Goal: Information Seeking & Learning: Learn about a topic

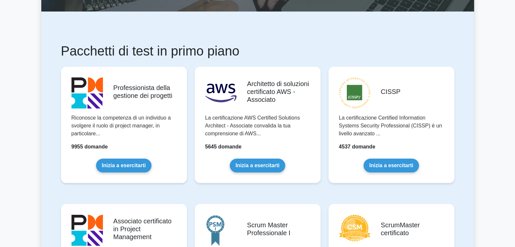
scroll to position [89, 0]
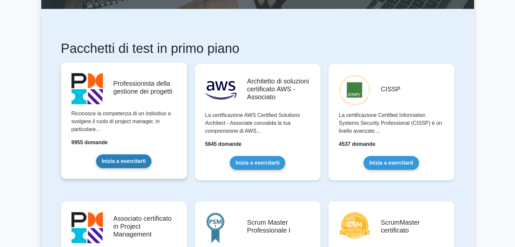
click at [133, 156] on link "Inizia a esercitarti" at bounding box center [123, 161] width 55 height 14
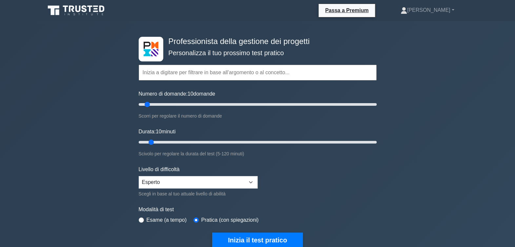
click at [177, 75] on input "text" at bounding box center [258, 73] width 238 height 16
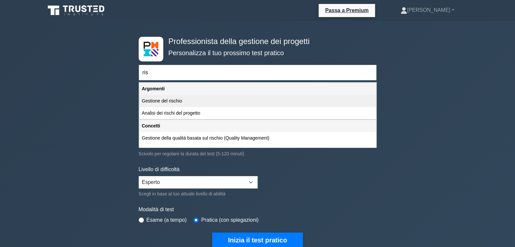
click at [168, 101] on div "Gestione del rischio" at bounding box center [257, 101] width 237 height 12
type input "Gestione del rischio"
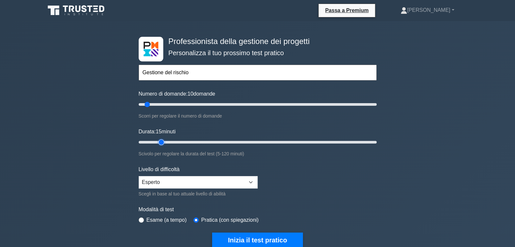
type input "15"
click at [158, 140] on input "Durata: 15 minuti" at bounding box center [258, 142] width 238 height 8
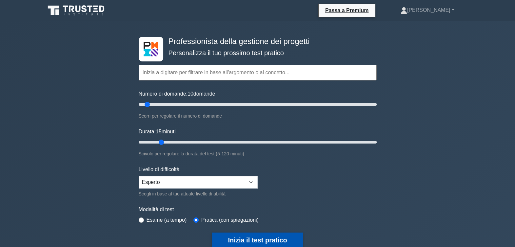
click at [262, 240] on button "Inizia il test pratico" at bounding box center [257, 239] width 91 height 15
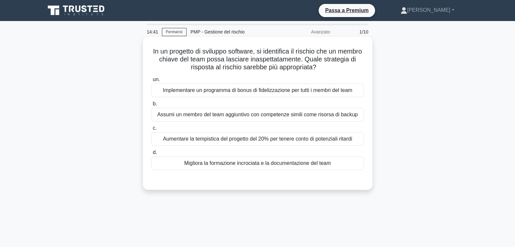
click at [262, 163] on div "Migliora la formazione incrociata e la documentazione del team" at bounding box center [258, 163] width 213 height 14
click at [152, 155] on input "d. Migliora la formazione incrociata e la documentazione del team" at bounding box center [152, 152] width 0 height 4
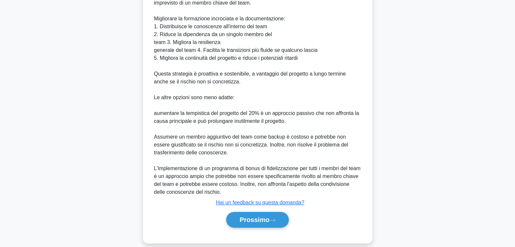
scroll to position [236, 0]
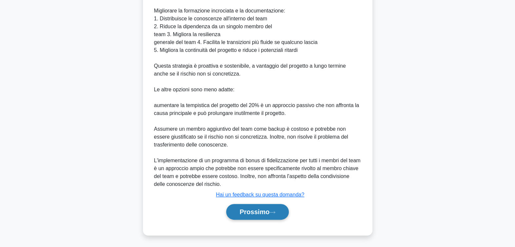
click at [277, 212] on button "Prossimo" at bounding box center [257, 212] width 63 height 16
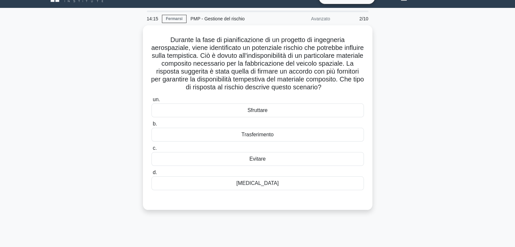
scroll to position [13, 0]
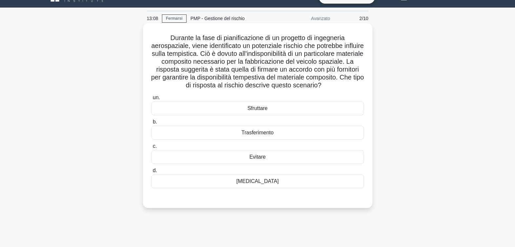
click at [272, 183] on div "Mitigare" at bounding box center [258, 181] width 213 height 14
click at [152, 173] on input "d. Mitigare" at bounding box center [152, 170] width 0 height 4
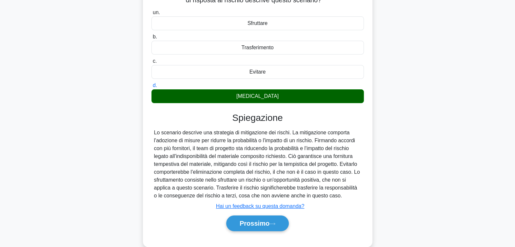
scroll to position [106, 0]
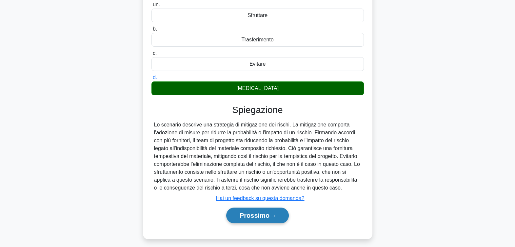
click at [259, 217] on font "Prossimo" at bounding box center [255, 215] width 30 height 7
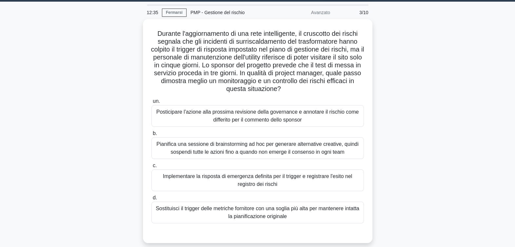
scroll to position [20, 0]
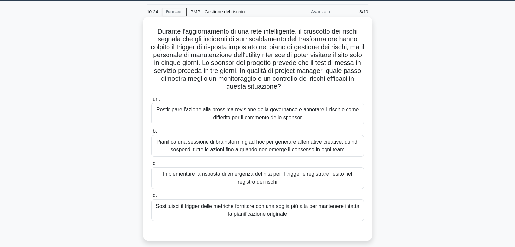
click at [250, 183] on div "Implementare la risposta di emergenza definita per il trigger e registrare l'es…" at bounding box center [258, 178] width 213 height 22
click at [152, 165] on input "c. Implementare la risposta di emergenza definita per il trigger e registrare l…" at bounding box center [152, 163] width 0 height 4
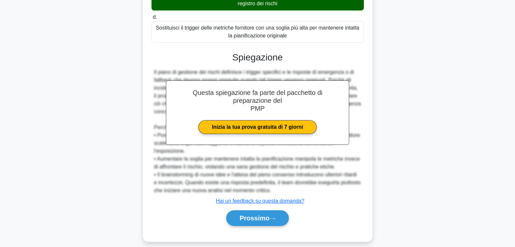
scroll to position [200, 0]
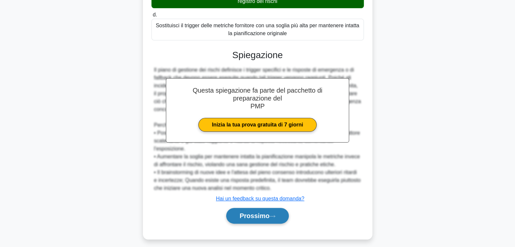
click at [253, 216] on font "Prossimo" at bounding box center [255, 215] width 30 height 7
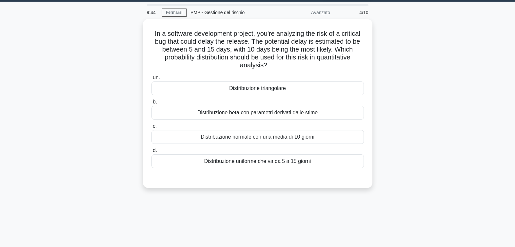
scroll to position [0, 0]
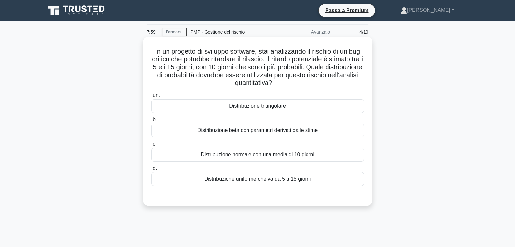
click at [264, 153] on div "Distribuzione normale con una media di 10 giorni" at bounding box center [258, 155] width 213 height 14
click at [152, 146] on input "c. Distribuzione normale con una media di 10 giorni" at bounding box center [152, 144] width 0 height 4
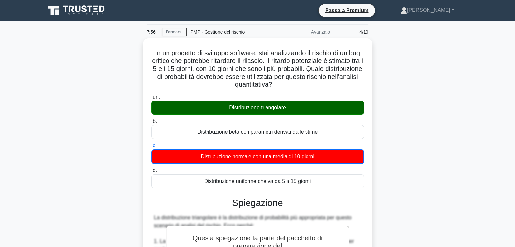
scroll to position [216, 0]
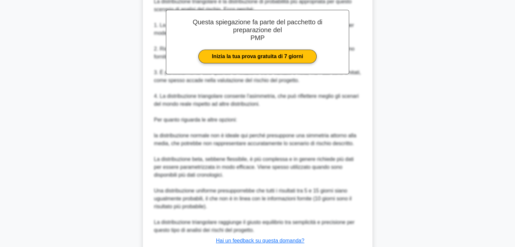
click at [514, 236] on main "7:54 Fermarsi PMP - Gestione del rischio Avanzato 4/10 In un progetto di svilup…" at bounding box center [257, 48] width 515 height 486
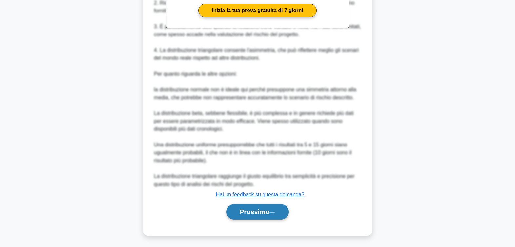
click at [252, 209] on font "Prossimo" at bounding box center [255, 211] width 30 height 7
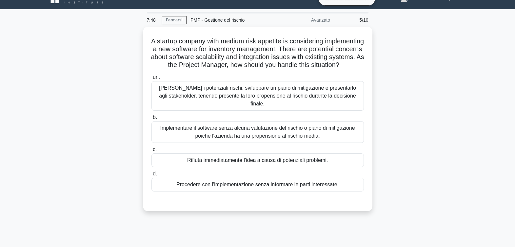
scroll to position [0, 0]
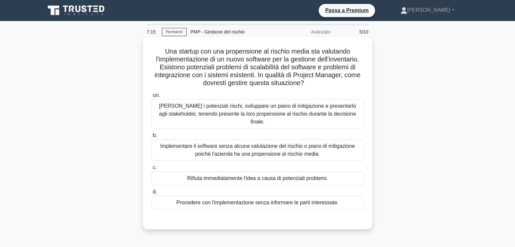
click at [305, 111] on div "Valutare i potenziali rischi, sviluppare un piano di mitigazione e presentarlo …" at bounding box center [258, 114] width 213 height 30
click at [152, 97] on input "un. Valutare i potenziali rischi, sviluppare un piano di mitigazione e presenta…" at bounding box center [152, 95] width 0 height 4
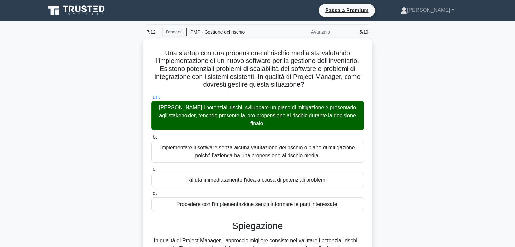
scroll to position [126, 0]
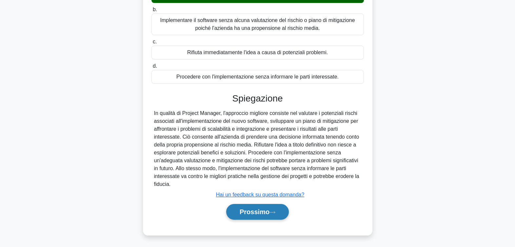
click at [259, 211] on font "Prossimo" at bounding box center [255, 211] width 30 height 7
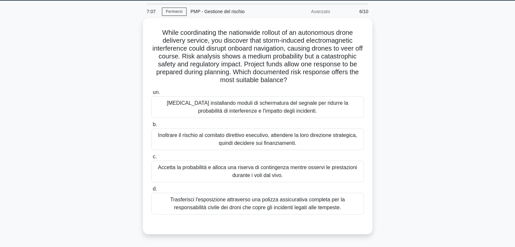
scroll to position [8, 0]
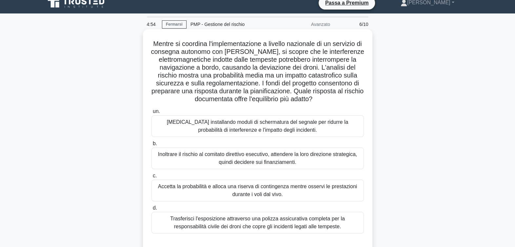
click at [290, 190] on div "Accetta la probabilità e alloca una riserva di contingenza mentre osservi le pr…" at bounding box center [258, 190] width 213 height 22
click at [152, 178] on input "c. Accetta la probabilità e alloca una riserva di contingenza mentre osservi le…" at bounding box center [152, 176] width 0 height 4
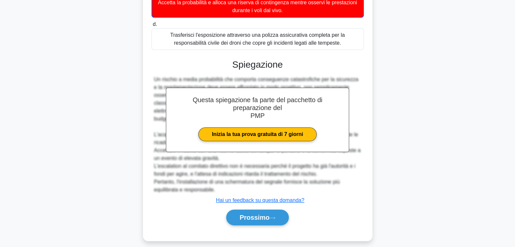
scroll to position [197, 0]
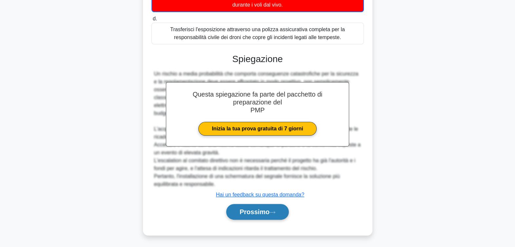
click at [264, 210] on font "Prossimo" at bounding box center [255, 211] width 30 height 7
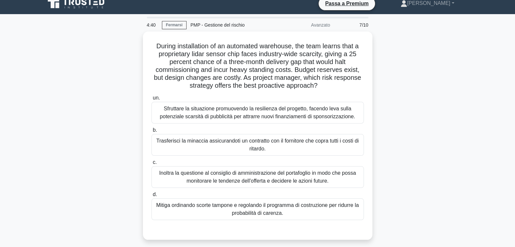
scroll to position [0, 0]
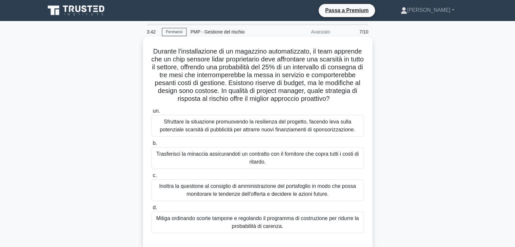
click at [278, 227] on div "Mitiga ordinando scorte tampone e regolando il programma di costruzione per rid…" at bounding box center [258, 222] width 213 height 22
click at [152, 210] on input "d. Mitiga ordinando scorte tampone e regolando il programma di costruzione per …" at bounding box center [152, 207] width 0 height 4
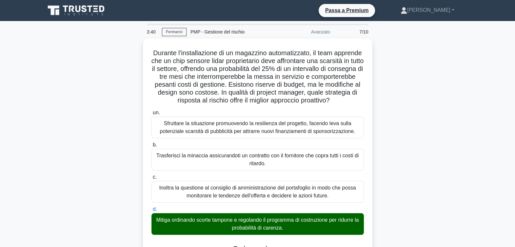
scroll to position [204, 0]
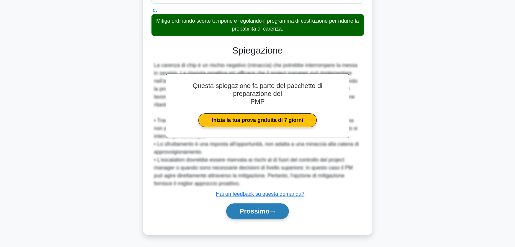
click at [261, 205] on button "Prossimo" at bounding box center [257, 211] width 63 height 16
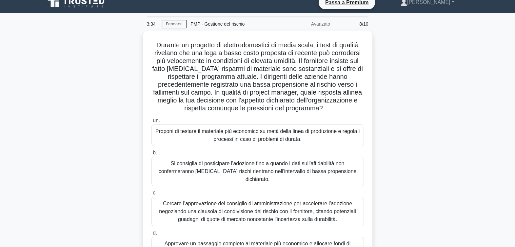
scroll to position [9, 0]
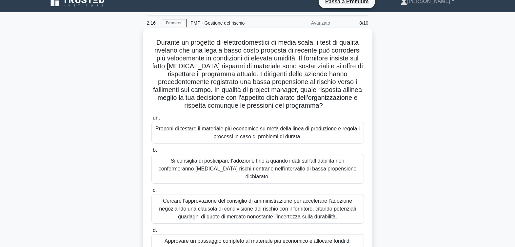
click at [275, 209] on div "Cercare l'approvazione del consiglio di amministrazione per accelerare l'adozio…" at bounding box center [258, 209] width 213 height 30
click at [152, 192] on input "c. Cercare l'approvazione del consiglio di amministrazione per accelerare l'ado…" at bounding box center [152, 190] width 0 height 4
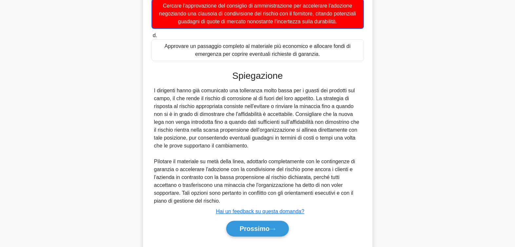
scroll to position [211, 0]
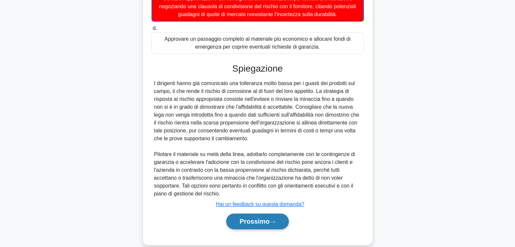
click at [263, 218] on font "Prossimo" at bounding box center [255, 221] width 30 height 7
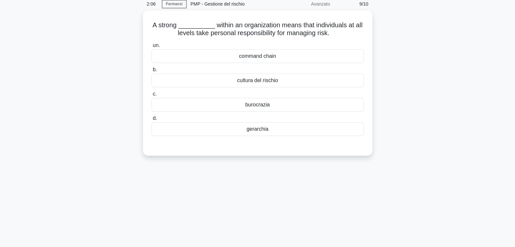
scroll to position [0, 0]
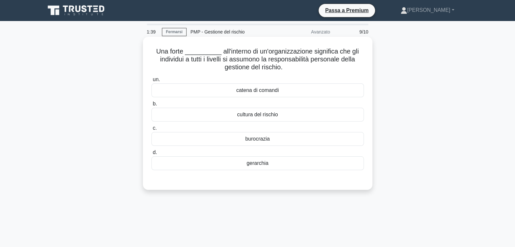
click at [265, 116] on div "cultura del rischio" at bounding box center [258, 115] width 213 height 14
click at [152, 106] on input "b. cultura del rischio" at bounding box center [152, 104] width 0 height 4
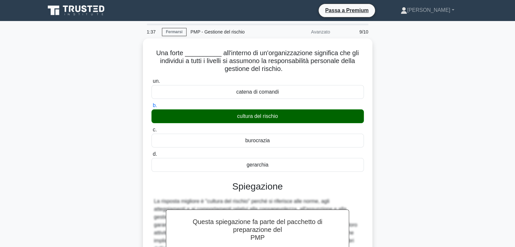
scroll to position [165, 0]
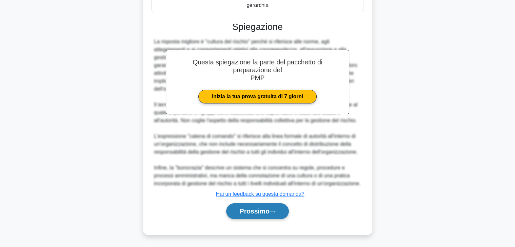
click at [256, 210] on font "Prossimo" at bounding box center [255, 210] width 30 height 7
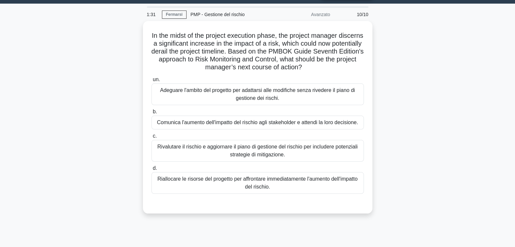
scroll to position [13, 0]
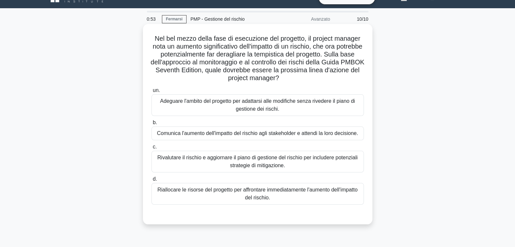
click at [235, 157] on div "Rivalutare il rischio e aggiornare il piano di gestione del rischio per include…" at bounding box center [258, 162] width 213 height 22
click at [152, 149] on input "c. Rivalutare il rischio e aggiornare il piano di gestione del rischio per incl…" at bounding box center [152, 147] width 0 height 4
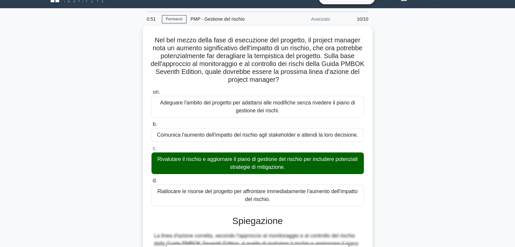
scroll to position [228, 0]
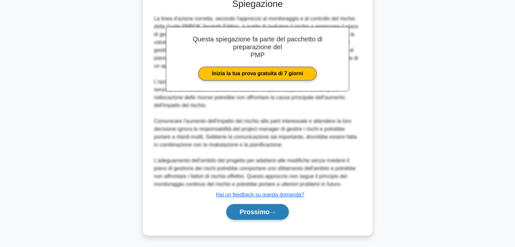
click at [253, 209] on font "Prossimo" at bounding box center [255, 211] width 30 height 7
